Goal: Information Seeking & Learning: Learn about a topic

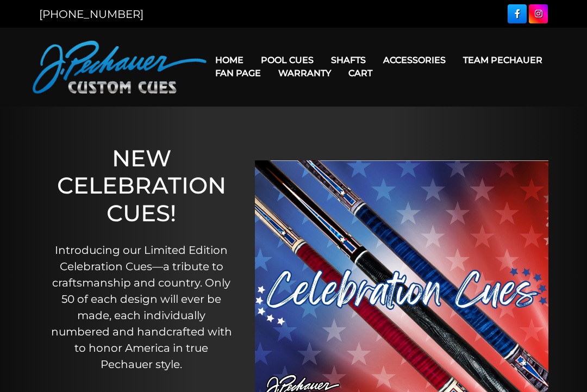
click at [347, 98] on link "JP Series (T) – NEW" at bounding box center [320, 90] width 134 height 15
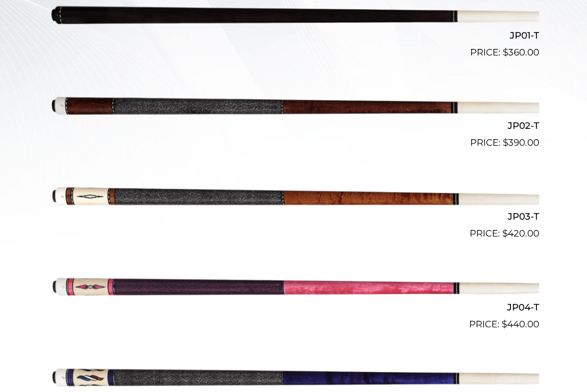
scroll to position [381, 0]
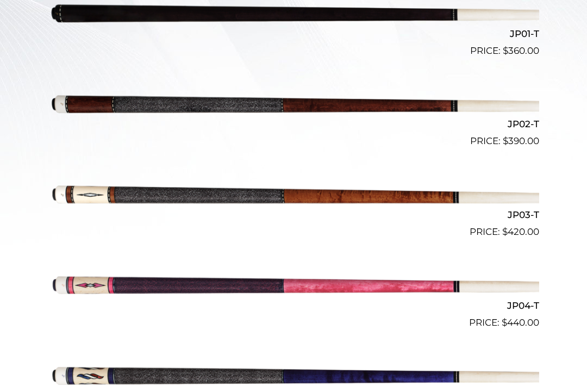
click at [535, 196] on img at bounding box center [293, 193] width 491 height 81
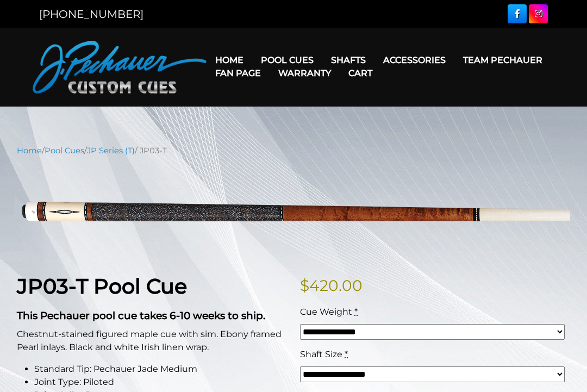
click at [269, 59] on link "Fan Page" at bounding box center [237, 73] width 63 height 28
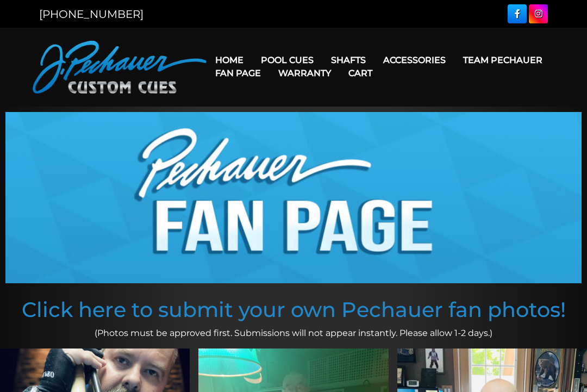
click at [348, 114] on link "Pro Series (R) – NEW" at bounding box center [320, 106] width 134 height 15
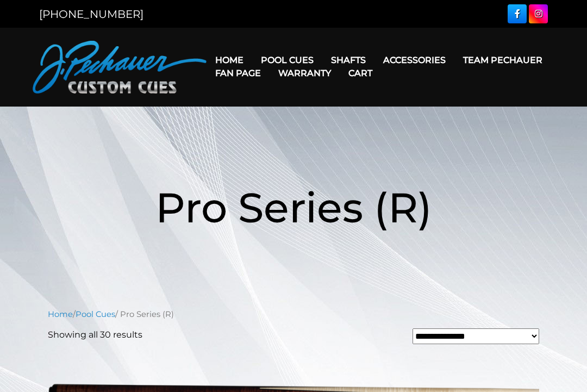
click at [326, 98] on link "JP Series (T) – NEW" at bounding box center [320, 90] width 134 height 15
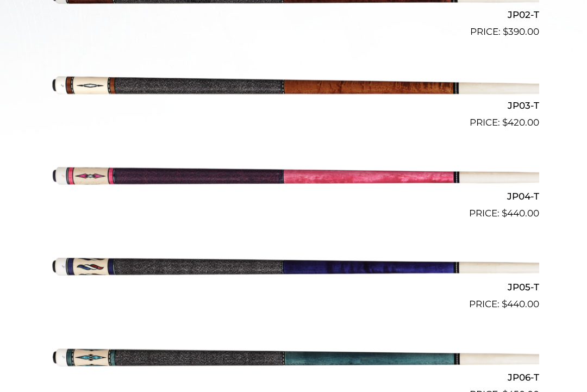
scroll to position [491, 0]
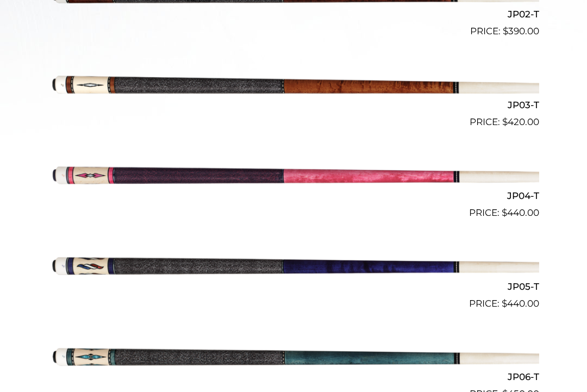
click at [528, 97] on img at bounding box center [293, 83] width 491 height 81
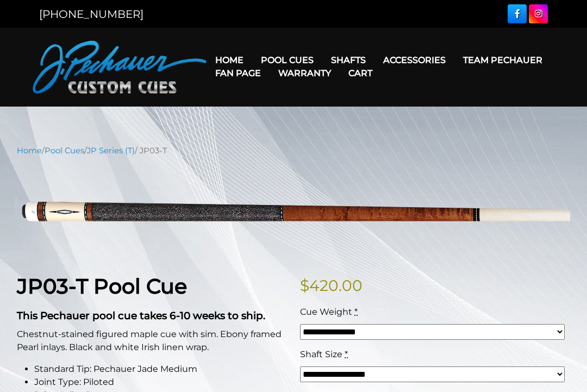
click at [269, 60] on link "Fan Page" at bounding box center [237, 73] width 63 height 28
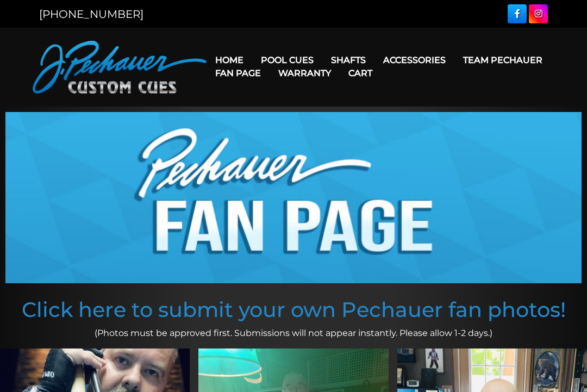
click at [426, 114] on link "Performance Plus Low Deflection Shafts" at bounding box center [416, 106] width 187 height 15
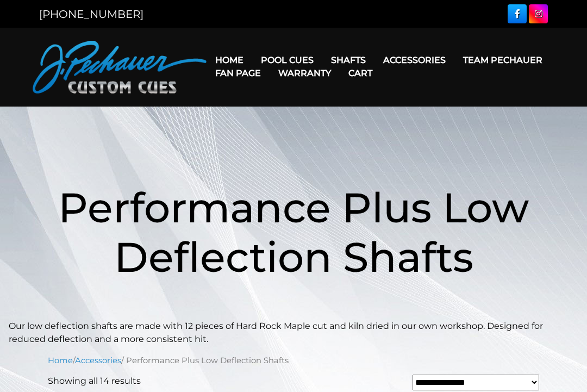
click at [304, 95] on link "JP Series (T) – NEW" at bounding box center [320, 90] width 134 height 15
click at [302, 98] on link "JP Series (T) – NEW" at bounding box center [320, 90] width 134 height 15
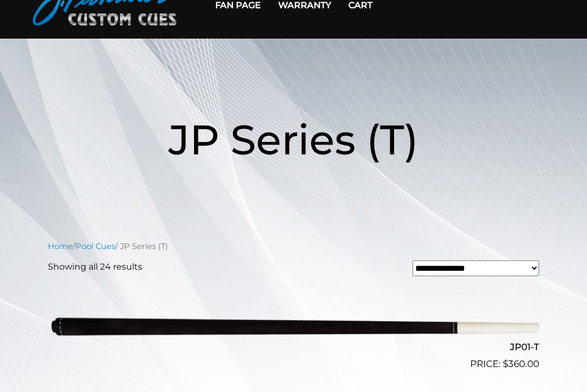
scroll to position [67, 0]
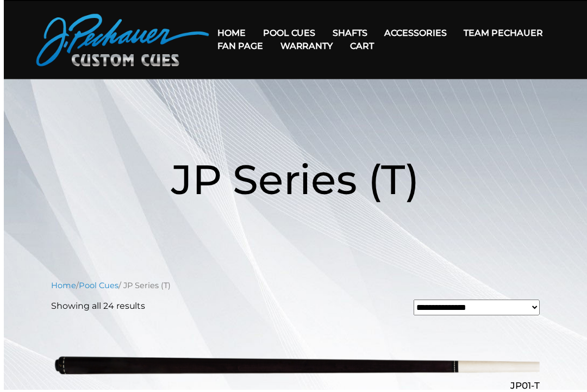
scroll to position [32, 0]
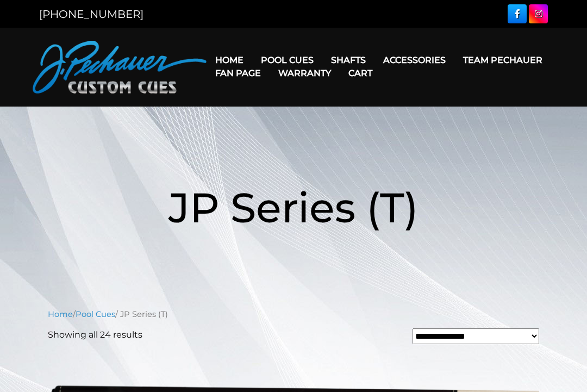
click at [304, 191] on link "Retired Cues" at bounding box center [320, 182] width 134 height 15
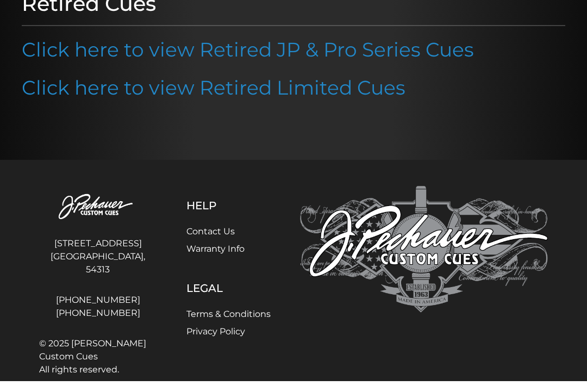
scroll to position [153, 0]
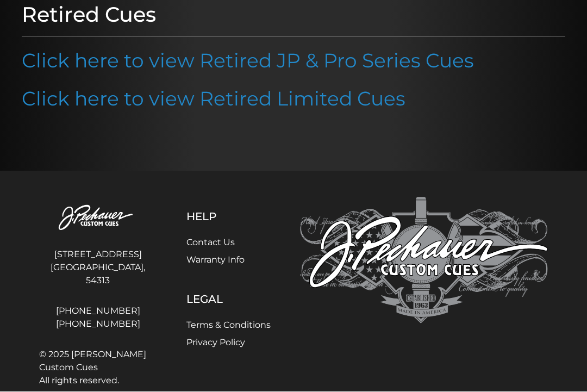
click at [384, 60] on link "Click here to view Retired JP & Pro Series Cues" at bounding box center [248, 61] width 452 height 24
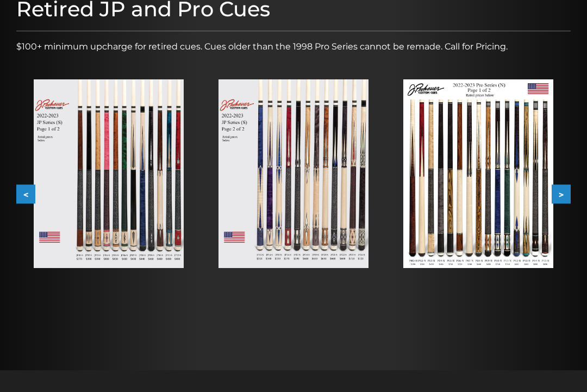
scroll to position [161, 0]
